Goal: Transaction & Acquisition: Purchase product/service

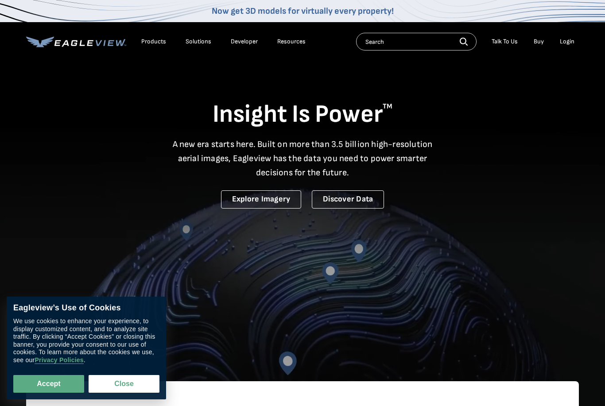
click at [564, 42] on div "Login" at bounding box center [567, 42] width 15 height 8
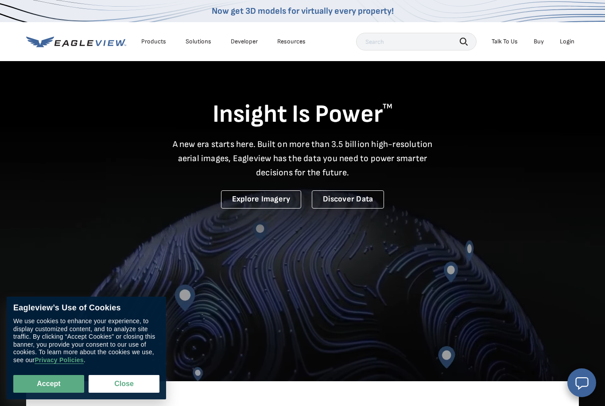
click at [564, 41] on div "Login" at bounding box center [567, 42] width 15 height 8
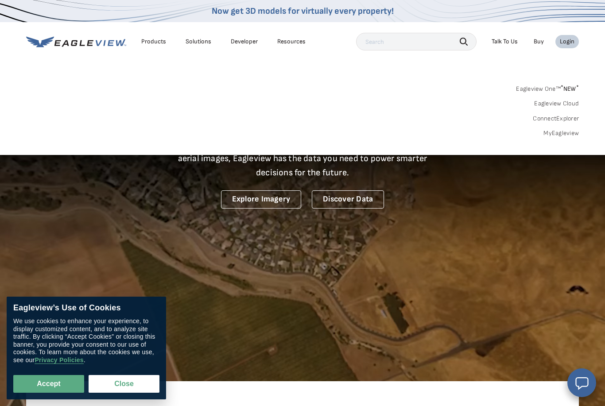
click at [551, 132] on link "MyEagleview" at bounding box center [560, 133] width 35 height 8
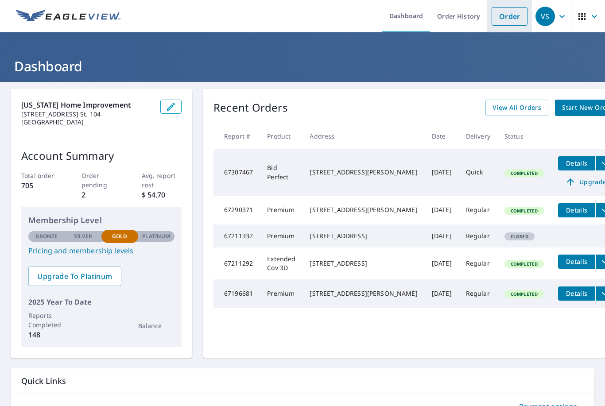
click at [518, 15] on link "Order" at bounding box center [509, 16] width 36 height 19
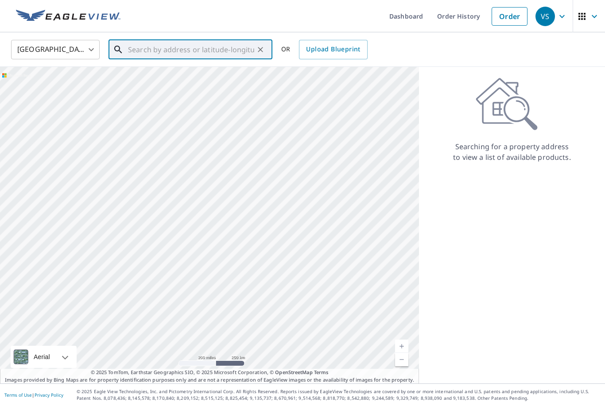
click at [220, 48] on input "text" at bounding box center [191, 49] width 126 height 25
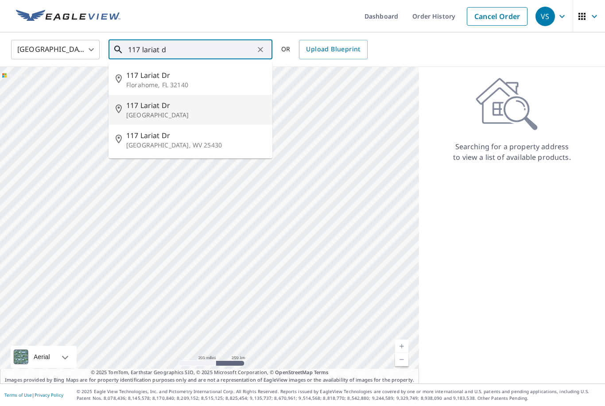
click at [163, 108] on span "117 Lariat Dr" at bounding box center [195, 105] width 139 height 11
type input "[STREET_ADDRESS]"
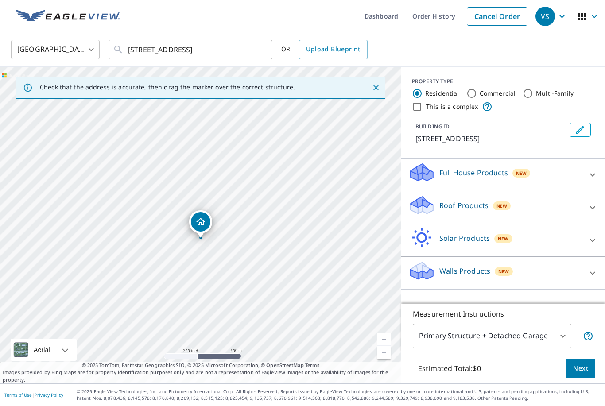
scroll to position [28, 0]
click at [481, 200] on p "Roof Products" at bounding box center [463, 205] width 49 height 11
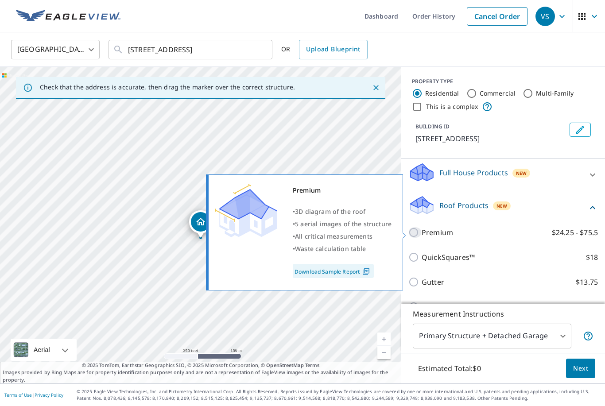
click at [416, 227] on input "Premium $24.25 - $75.5" at bounding box center [414, 232] width 13 height 11
checkbox input "true"
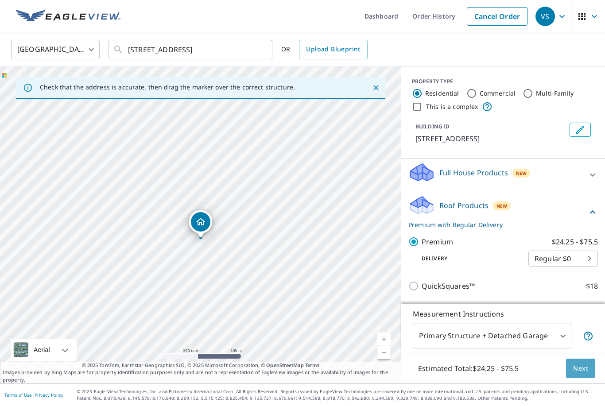
click at [585, 373] on span "Next" at bounding box center [580, 368] width 15 height 11
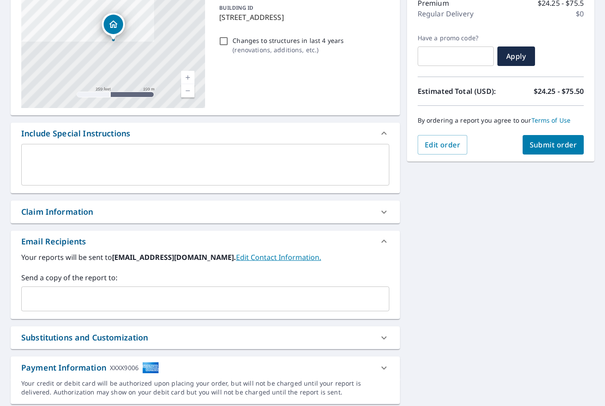
scroll to position [120, 0]
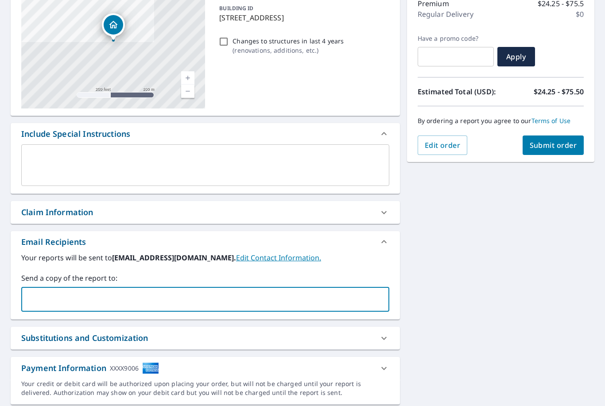
click at [190, 291] on input "text" at bounding box center [198, 299] width 347 height 17
type input "[PERSON_NAME][EMAIL_ADDRESS][DOMAIN_NAME]"
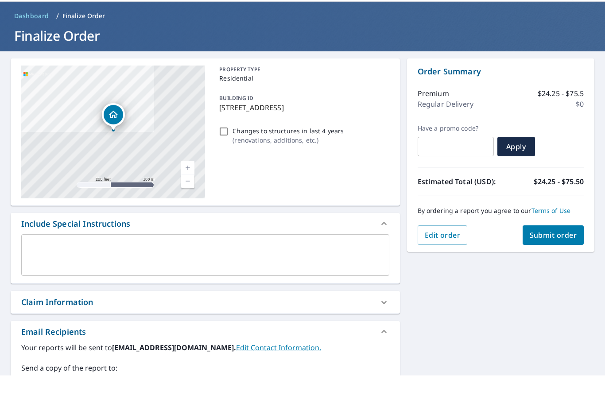
scroll to position [0, 0]
click at [541, 261] on span "Submit order" at bounding box center [552, 266] width 47 height 10
